Goal: Find specific fact: Find specific fact

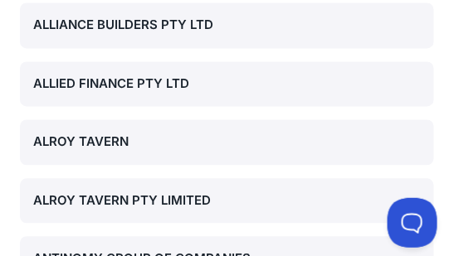
scroll to position [1274, 0]
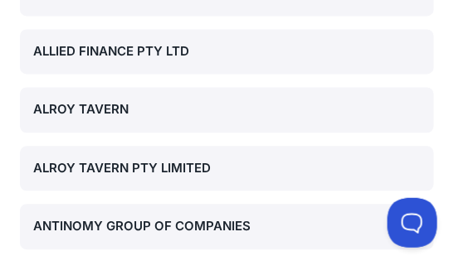
click at [120, 165] on div "ALROY TAVERN PTY LIMITED" at bounding box center [226, 168] width 387 height 19
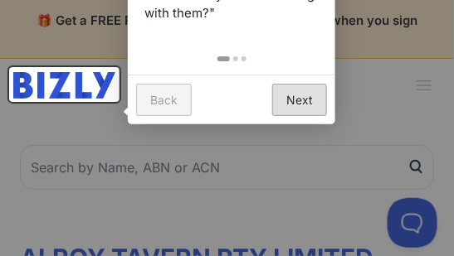
click at [299, 105] on link "Next" at bounding box center [299, 100] width 55 height 32
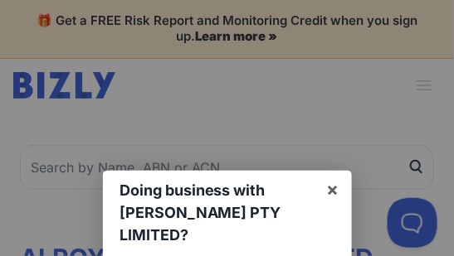
scroll to position [188, 0]
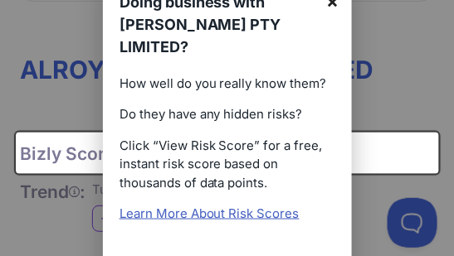
click at [333, 7] on link "×" at bounding box center [332, 1] width 37 height 37
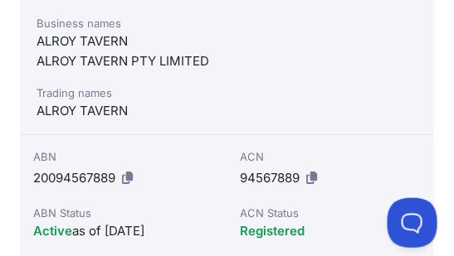
scroll to position [546, 0]
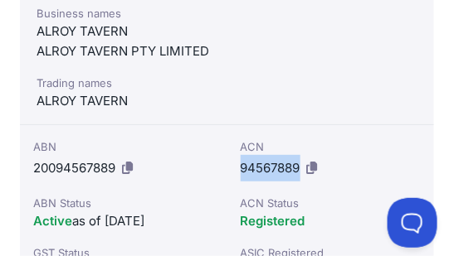
drag, startPoint x: 241, startPoint y: 168, endPoint x: 297, endPoint y: 163, distance: 56.6
click at [297, 163] on span "94567889" at bounding box center [271, 168] width 60 height 16
copy span "94567889"
